Goal: Information Seeking & Learning: Learn about a topic

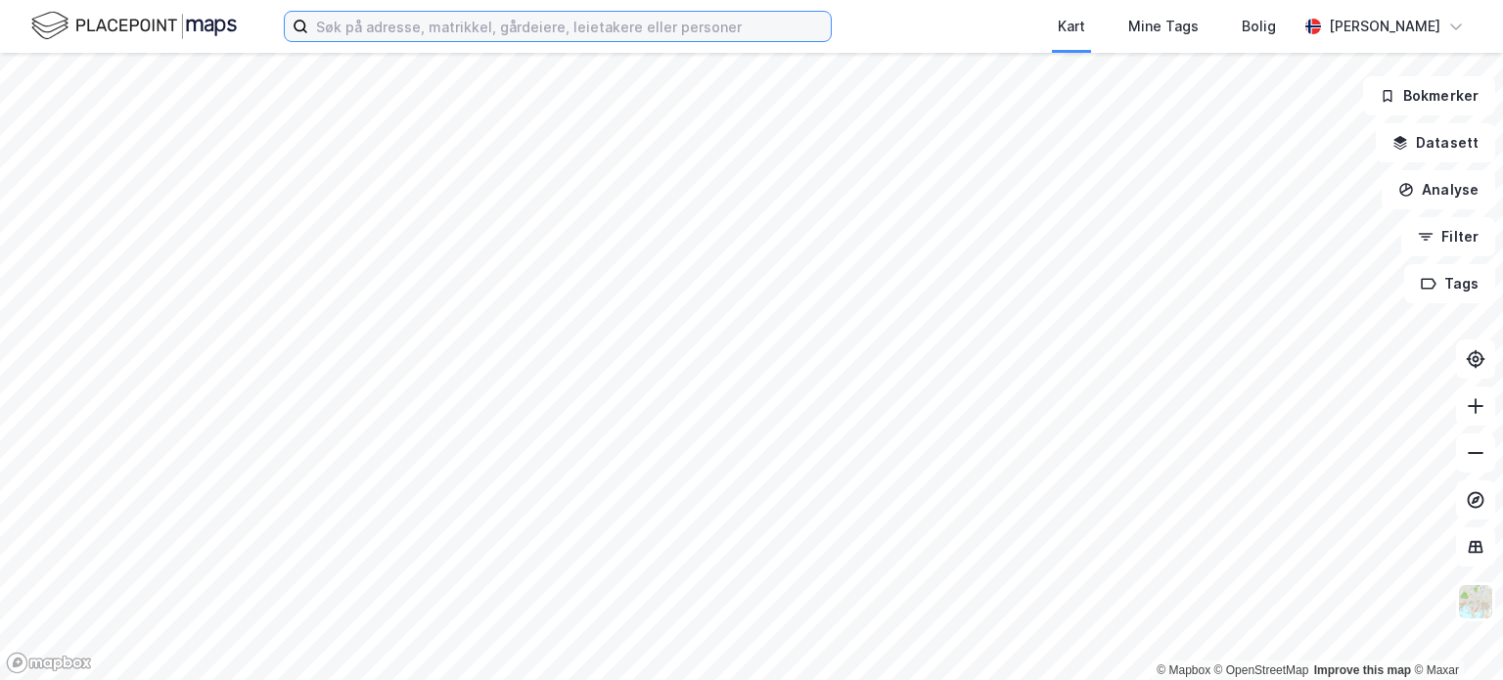
click at [413, 24] on input at bounding box center [569, 26] width 523 height 29
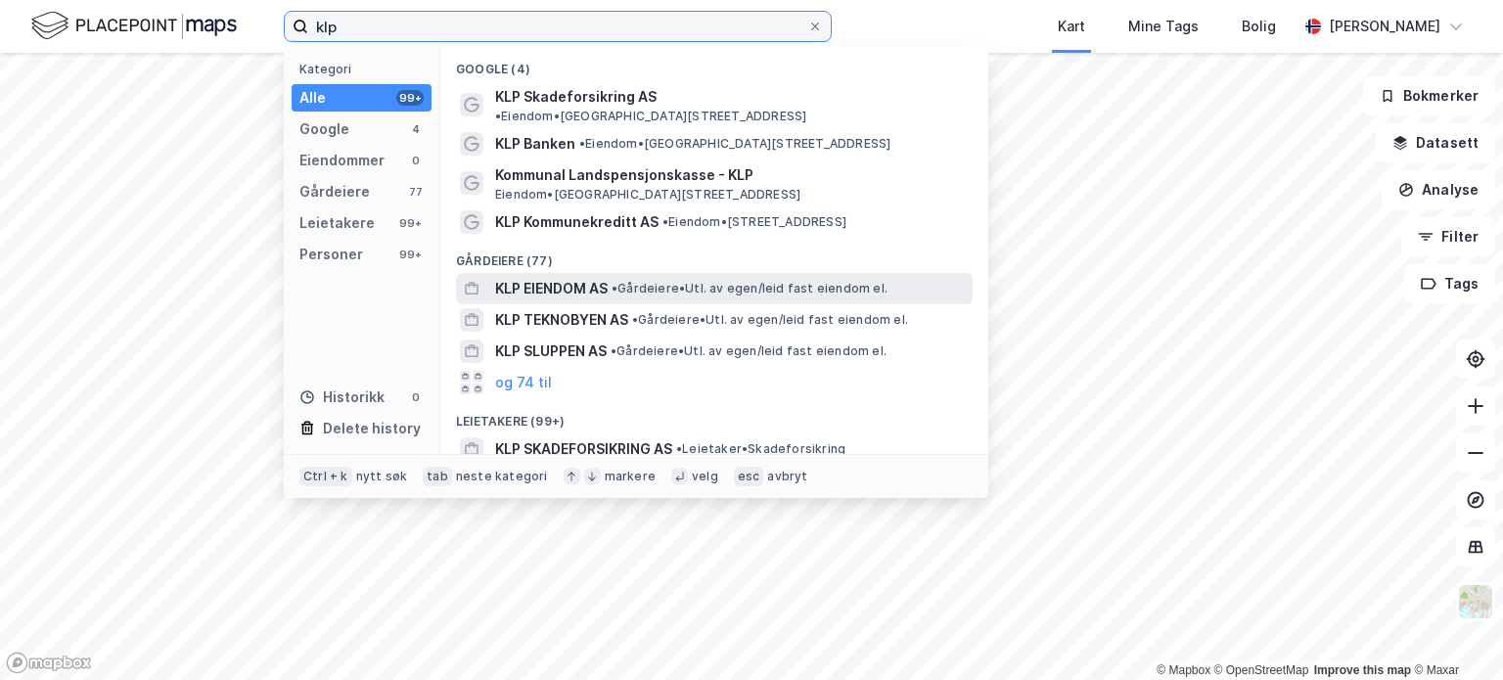
type input "klp"
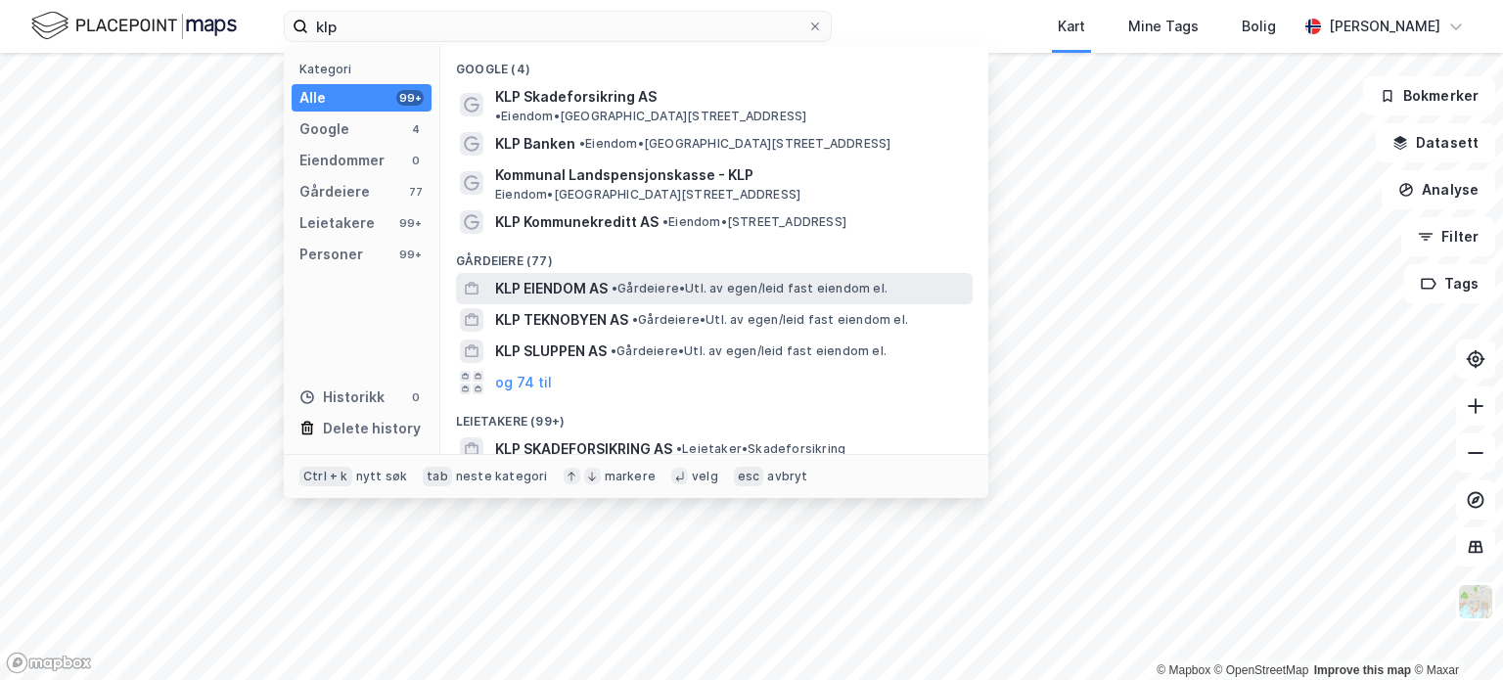
click at [689, 281] on span "• Gårdeiere • Utl. av egen/leid fast eiendom el." at bounding box center [750, 289] width 276 height 16
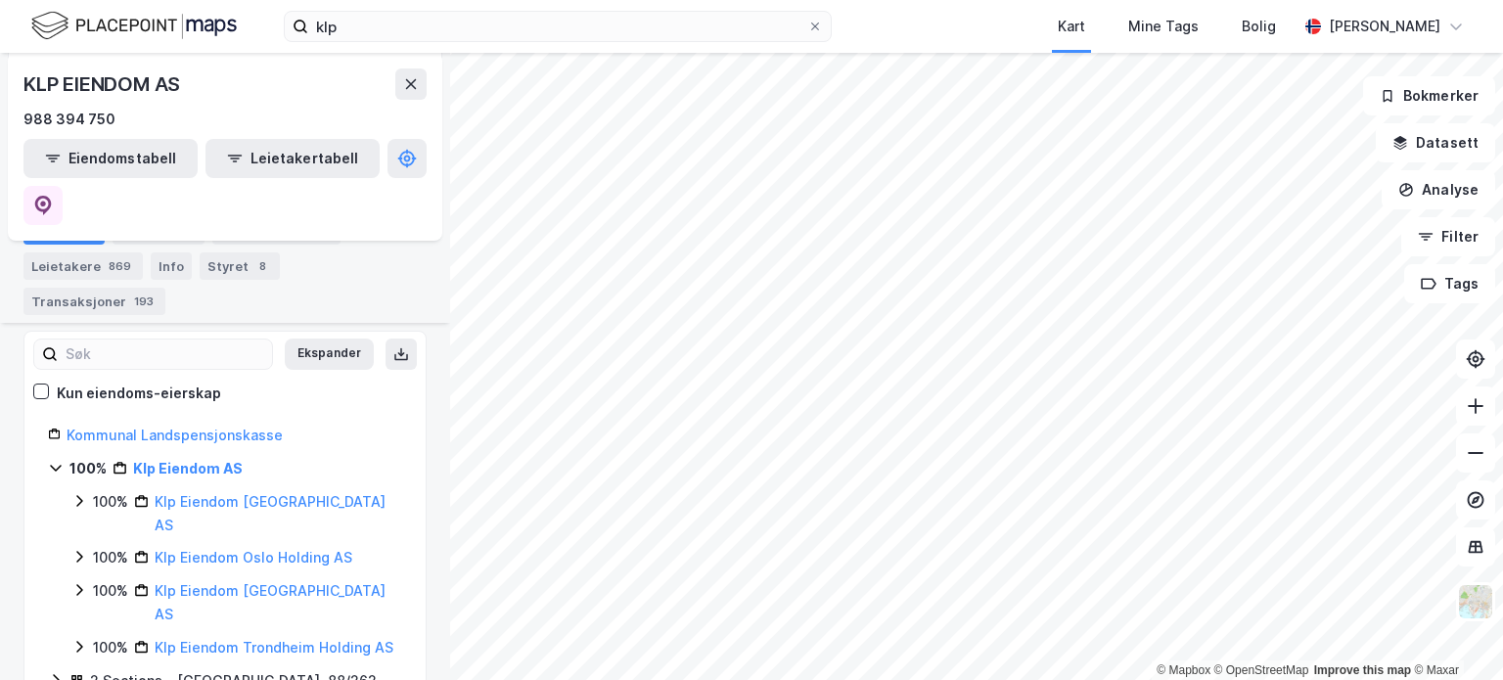
scroll to position [196, 0]
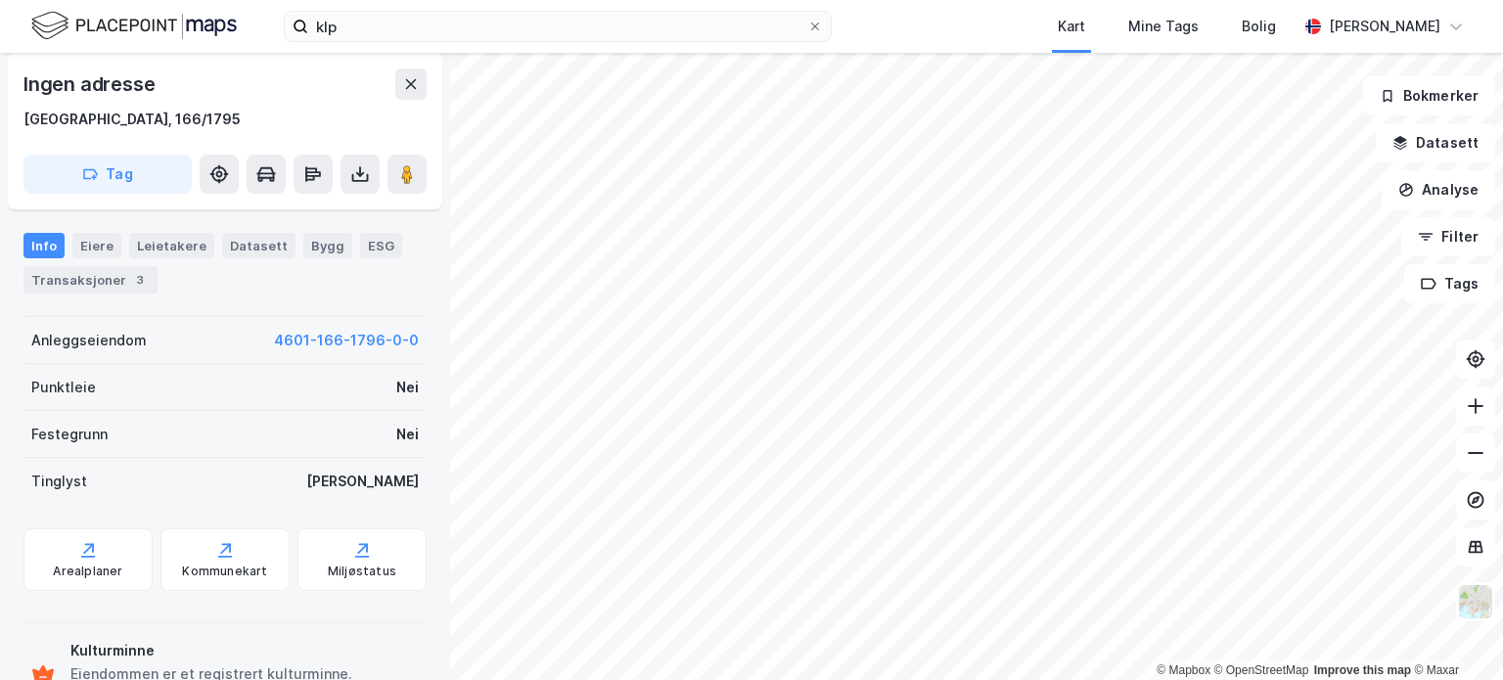
scroll to position [489, 0]
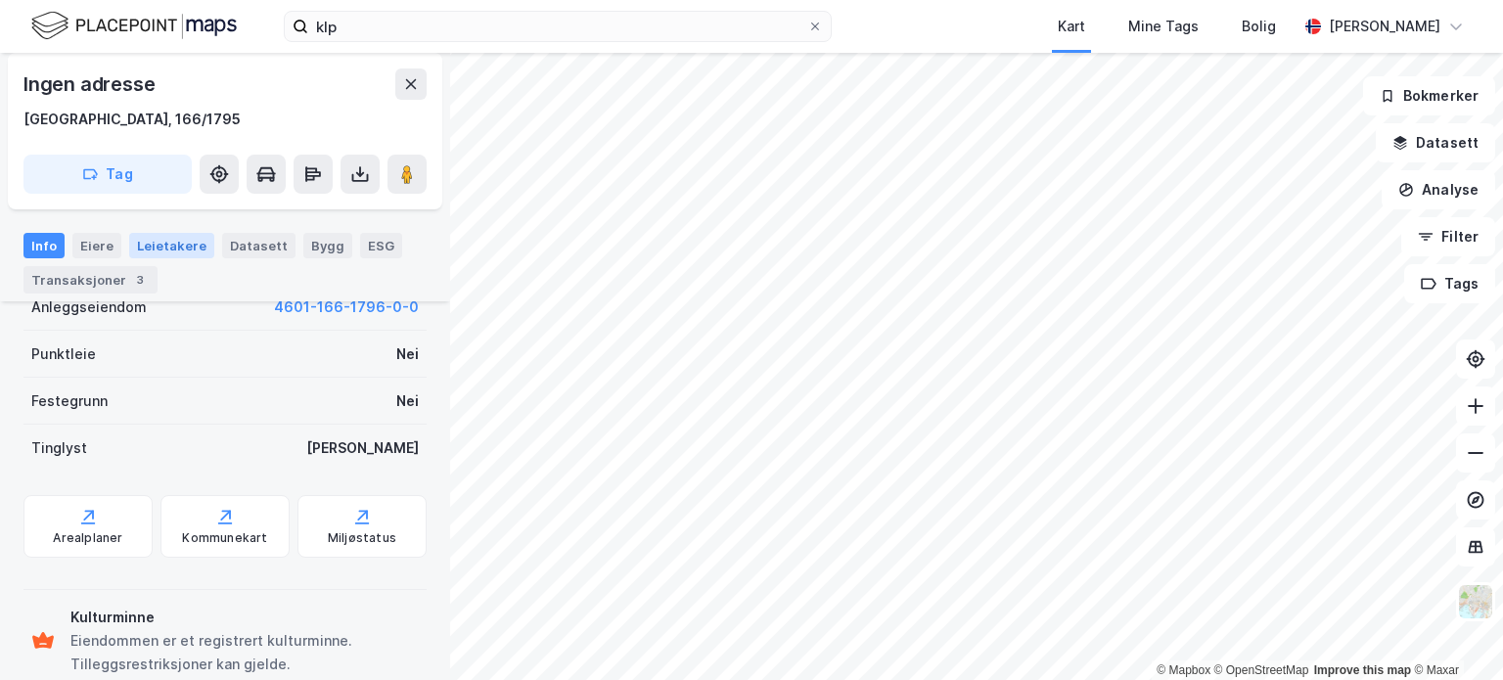
click at [164, 249] on div "Leietakere" at bounding box center [171, 245] width 85 height 25
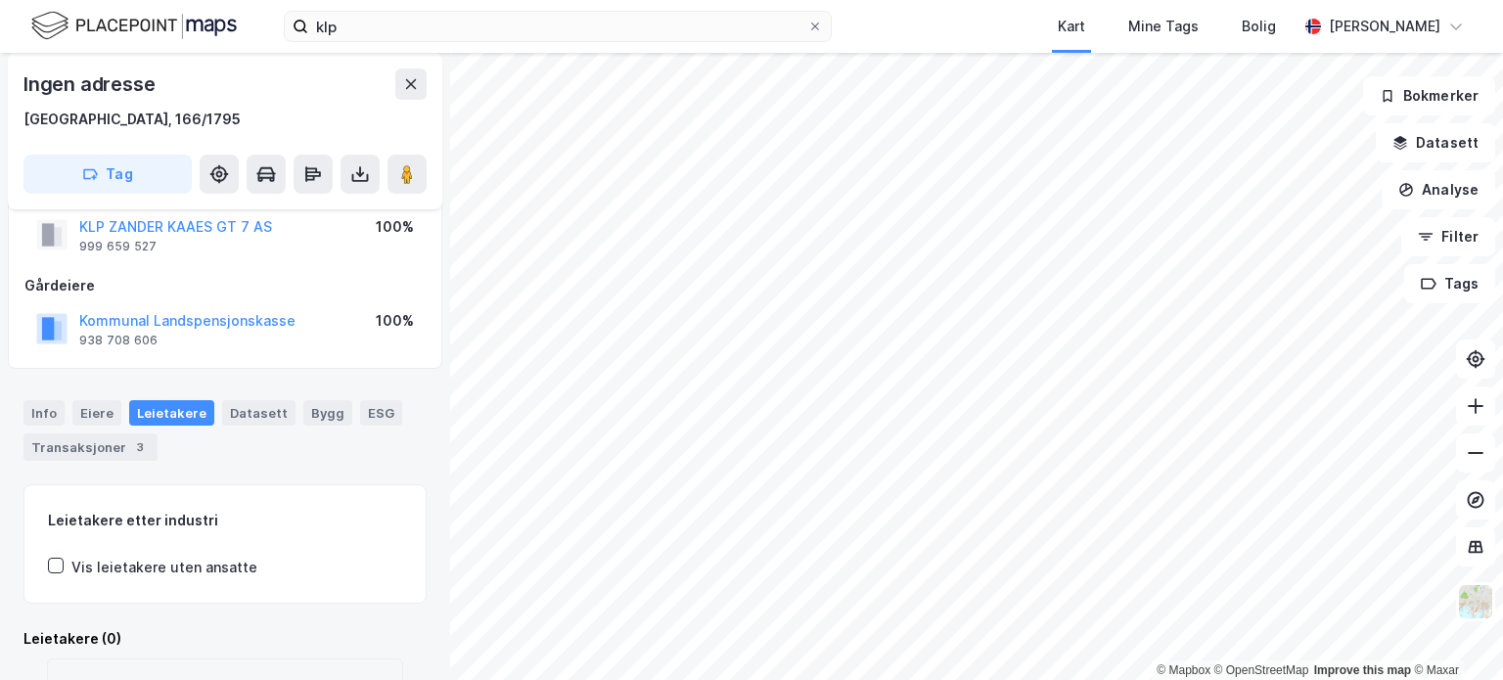
scroll to position [188, 0]
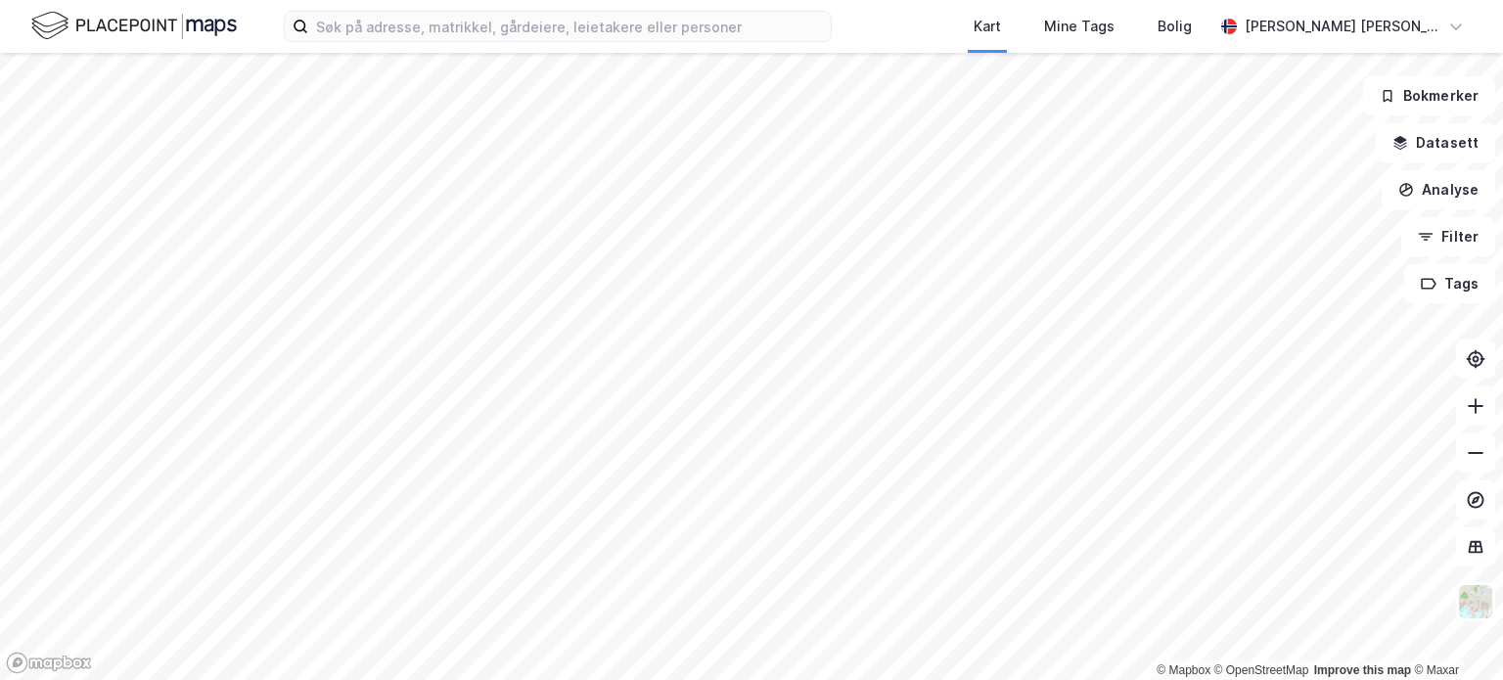
click at [797, 0] on html "Kart Mine Tags [PERSON_NAME] [PERSON_NAME] © Mapbox © OpenStreetMap Improve thi…" at bounding box center [751, 340] width 1503 height 680
click at [395, 0] on html "Kart Mine Tags Bolig Lars Erik Wirsching © Mapbox © OpenStreetMap Improve this …" at bounding box center [751, 340] width 1503 height 680
click at [885, 0] on html "Kart Mine Tags Bolig Lars Erik Wirsching © Mapbox © OpenStreetMap Improve this …" at bounding box center [751, 340] width 1503 height 680
